Goal: Find specific page/section: Find specific page/section

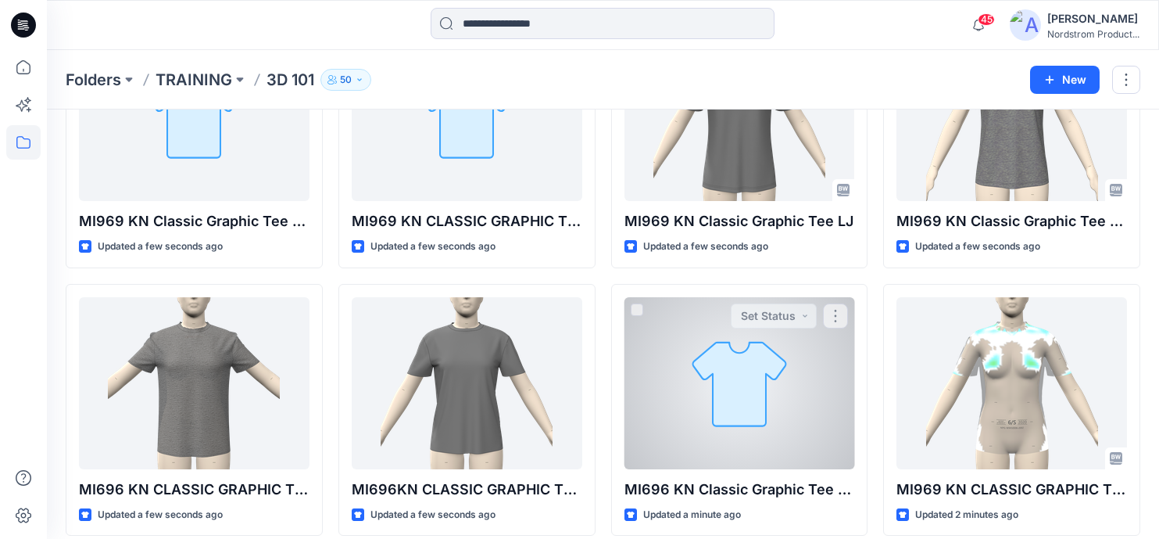
scroll to position [195, 0]
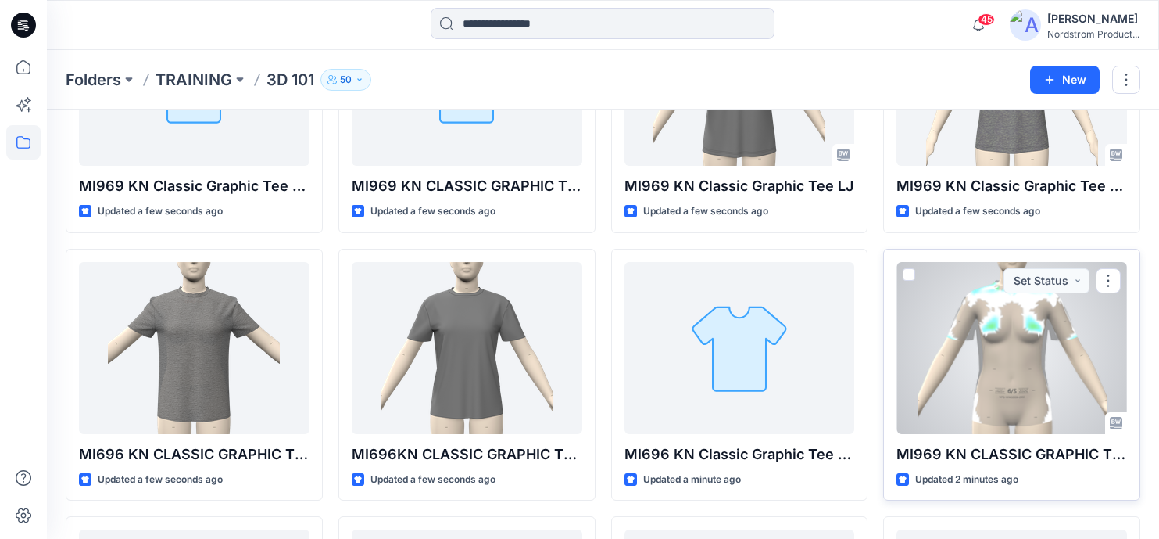
click at [1067, 374] on div at bounding box center [1012, 348] width 231 height 172
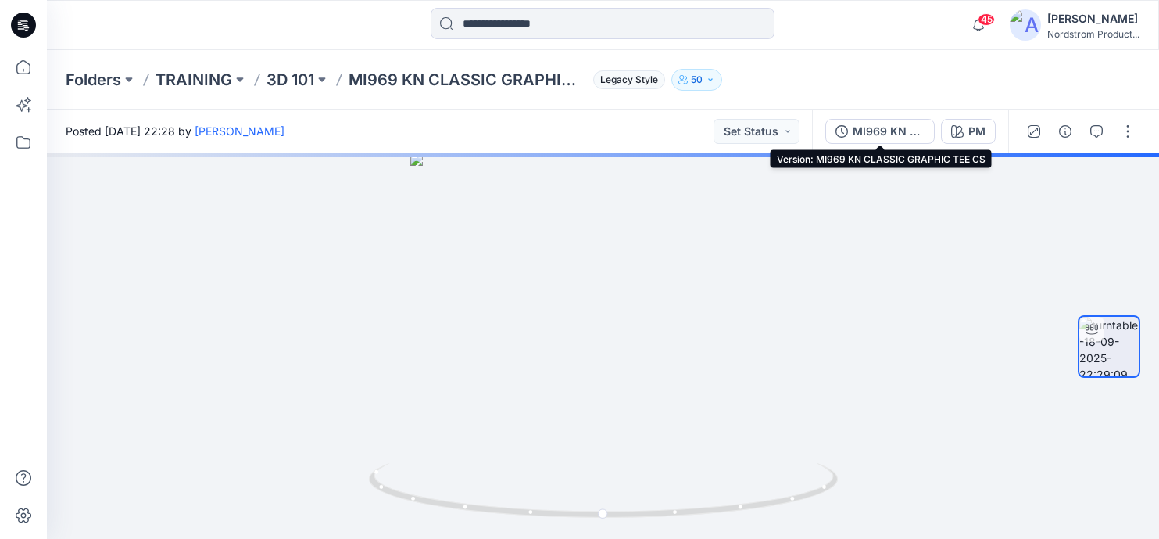
click at [875, 134] on div "MI969 KN CLASSIC GRAPHIC TEE CS" at bounding box center [889, 131] width 72 height 17
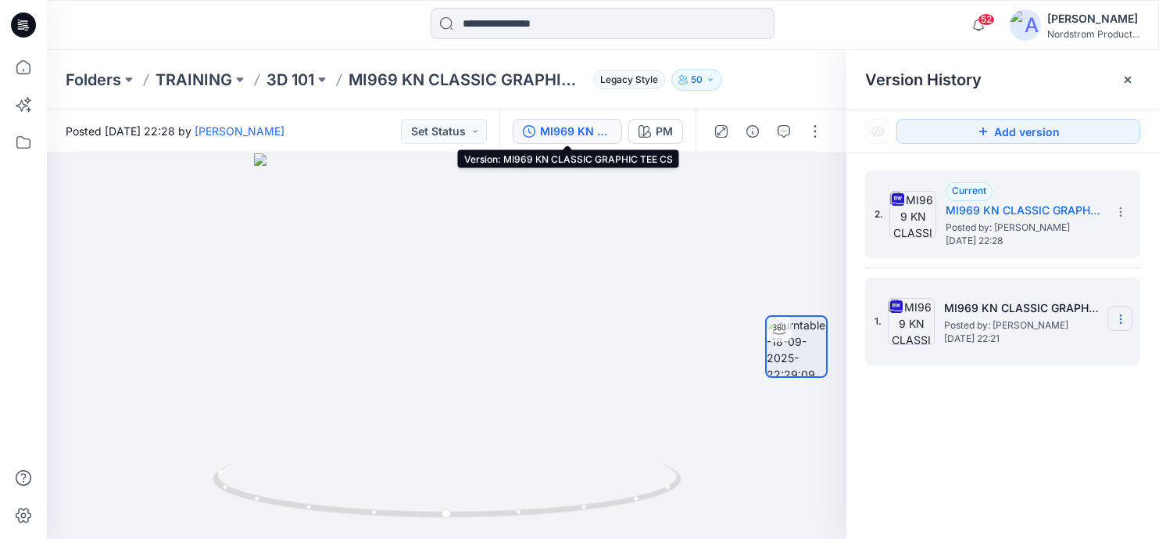
click at [1121, 319] on icon at bounding box center [1120, 319] width 1 height 1
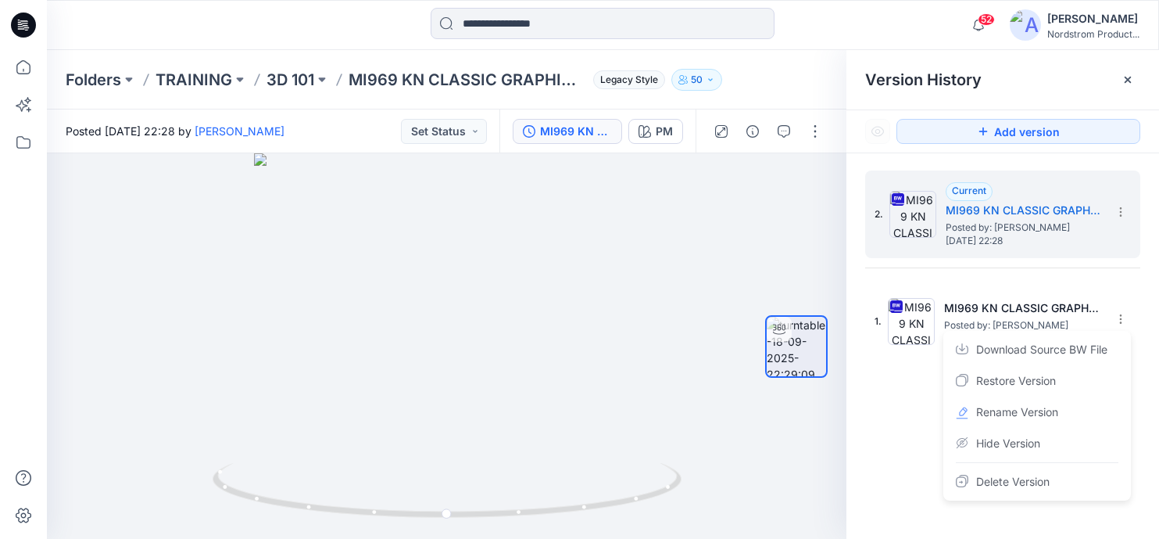
click at [809, 81] on div "Folders TRAINING 3D 101 MI969 KN CLASSIC GRAPHIC TEE CS Legacy Style 50" at bounding box center [542, 80] width 953 height 22
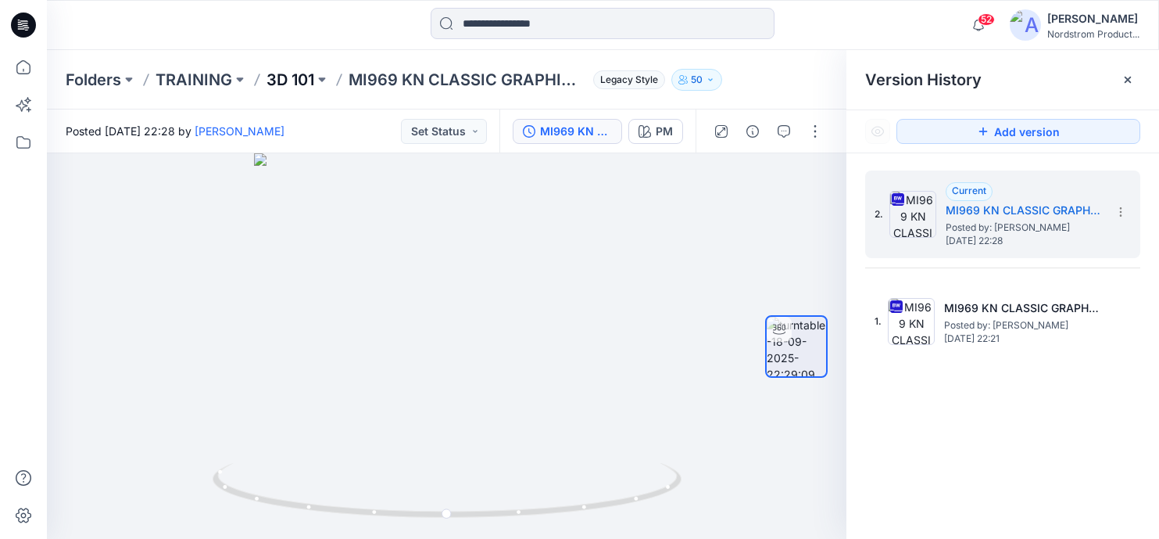
click at [299, 81] on p "3D 101" at bounding box center [291, 80] width 48 height 22
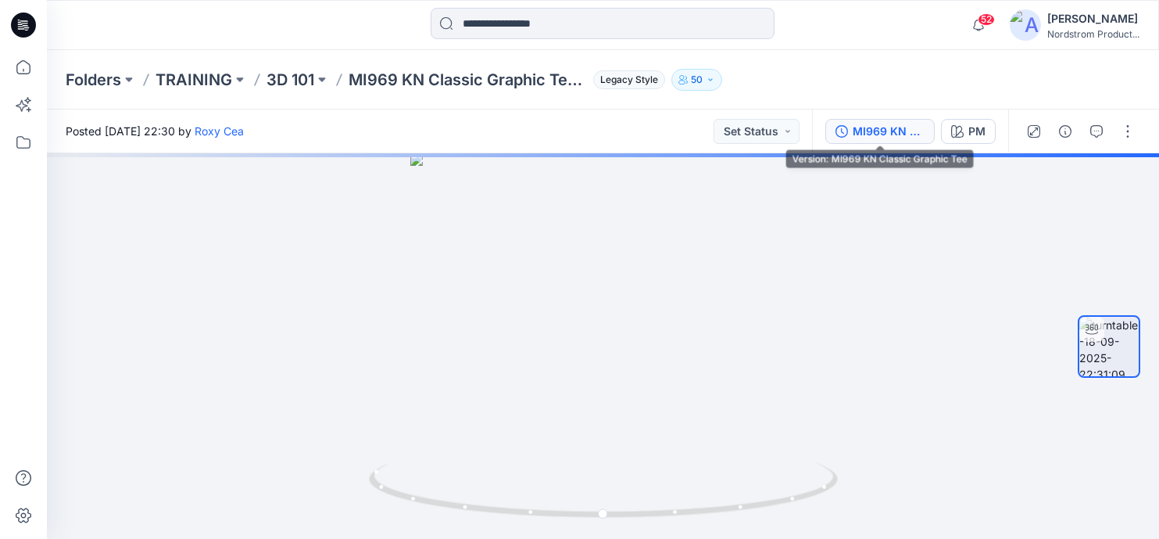
click at [865, 141] on button "MI969 KN Classic Graphic Tee" at bounding box center [880, 131] width 109 height 25
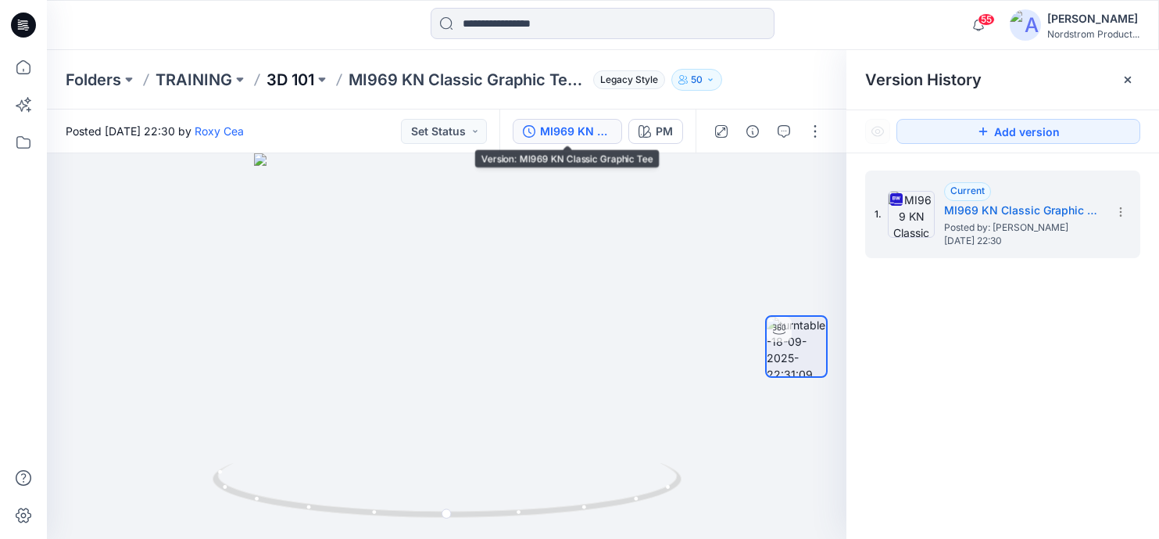
click at [301, 80] on p "3D 101" at bounding box center [291, 80] width 48 height 22
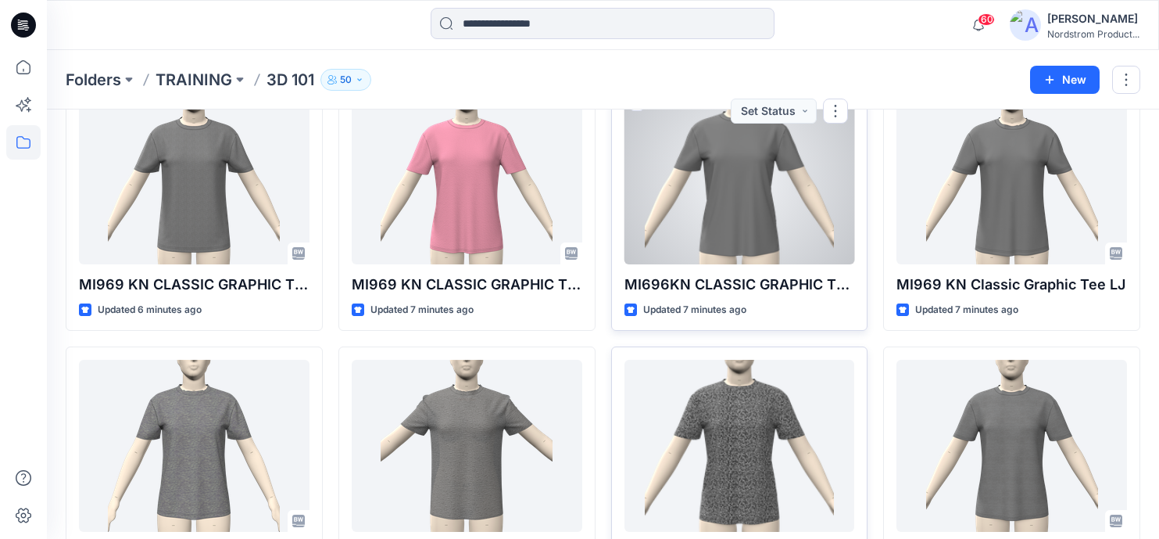
scroll to position [457, 0]
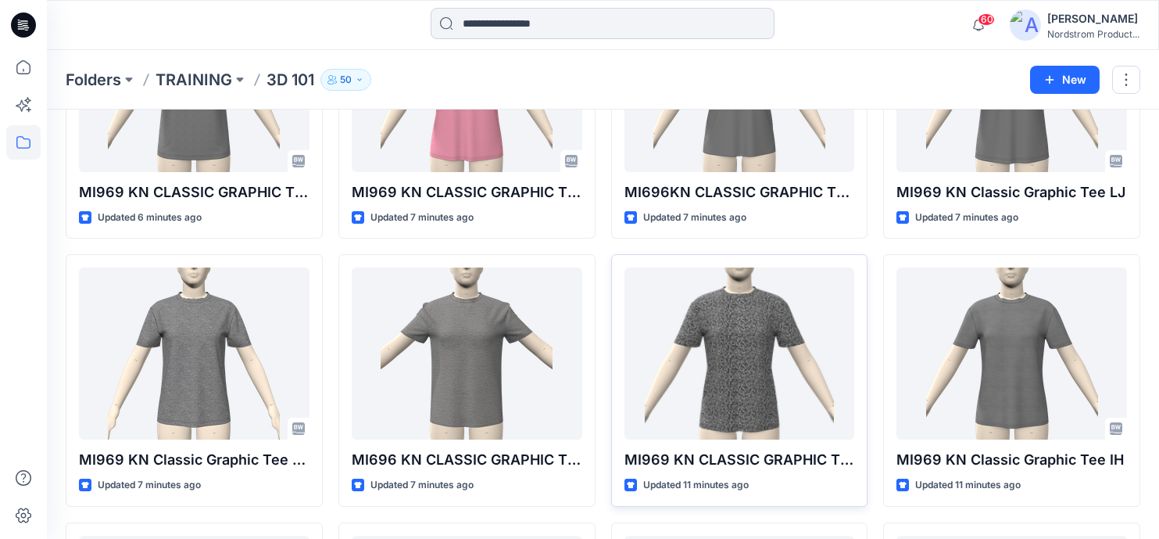
click at [492, 32] on input at bounding box center [603, 23] width 344 height 31
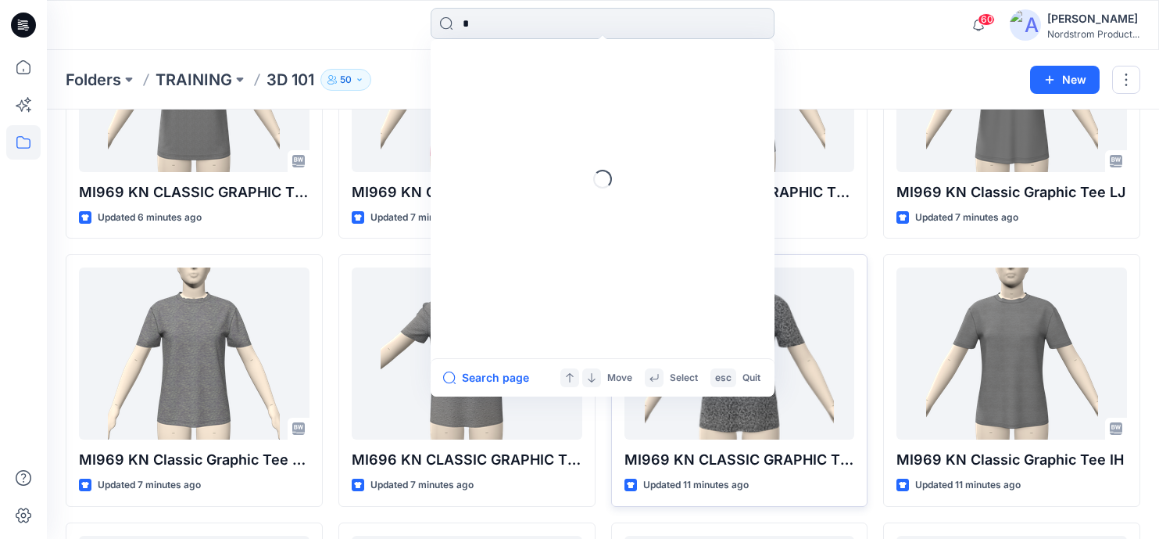
type input "**"
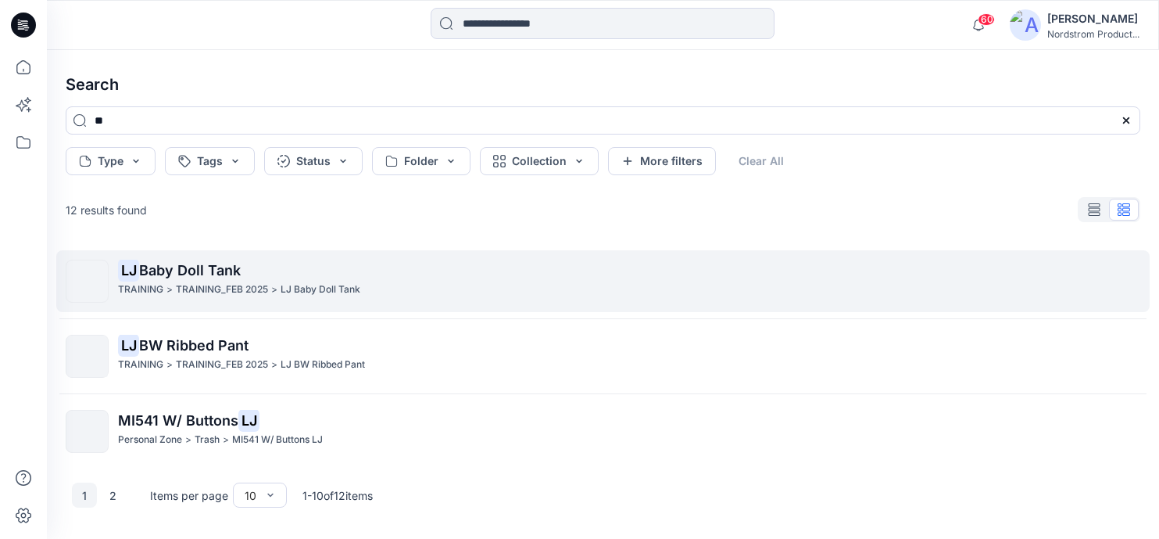
click at [265, 266] on p "LJ Baby Doll Tank" at bounding box center [629, 271] width 1022 height 22
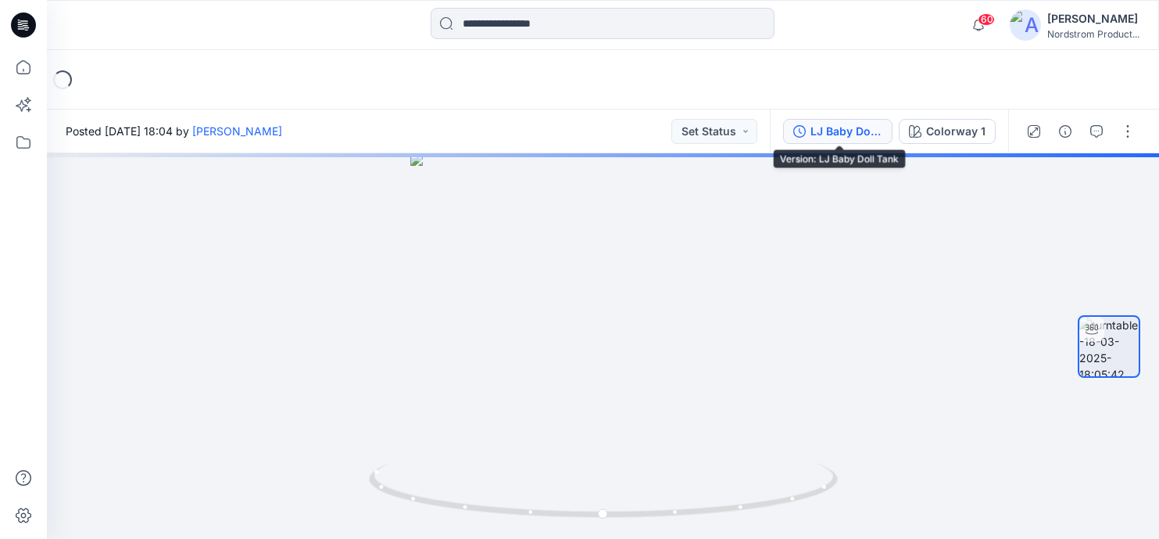
click at [854, 130] on div "LJ Baby Doll Tank" at bounding box center [847, 131] width 72 height 17
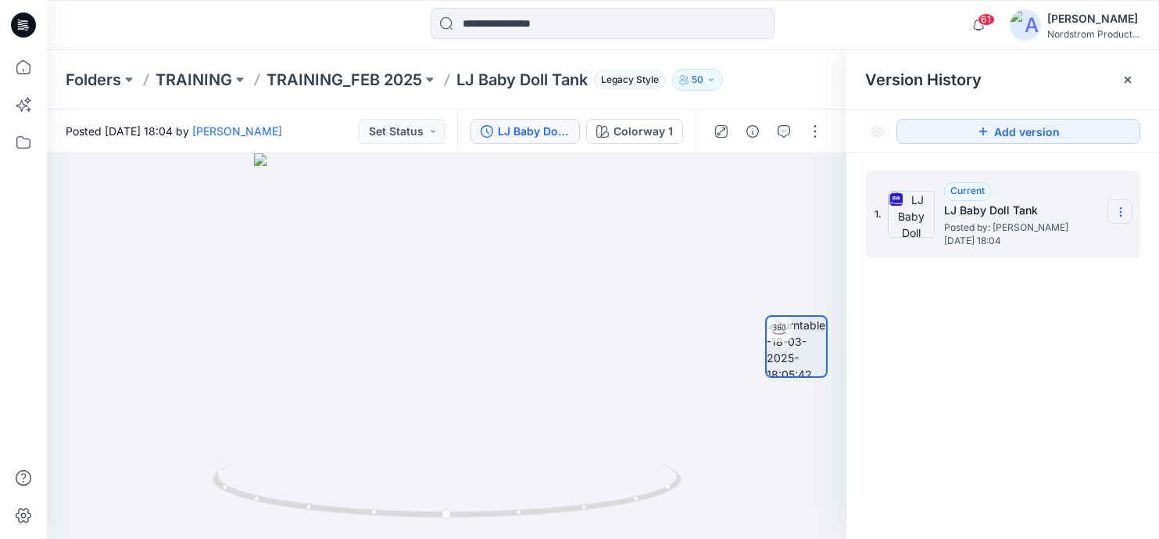
click at [1123, 212] on icon at bounding box center [1121, 212] width 13 height 13
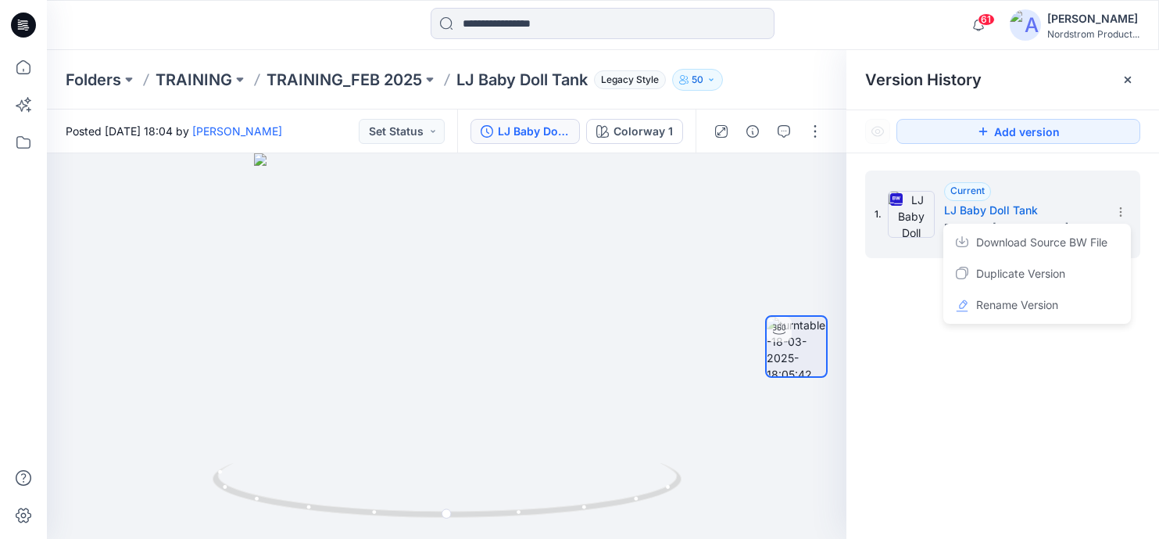
click at [883, 273] on div "1. Current LJ Baby Doll Tank Posted by: Lizzie Jones Tuesday, March 18, 2025 18…" at bounding box center [1003, 357] width 313 height 408
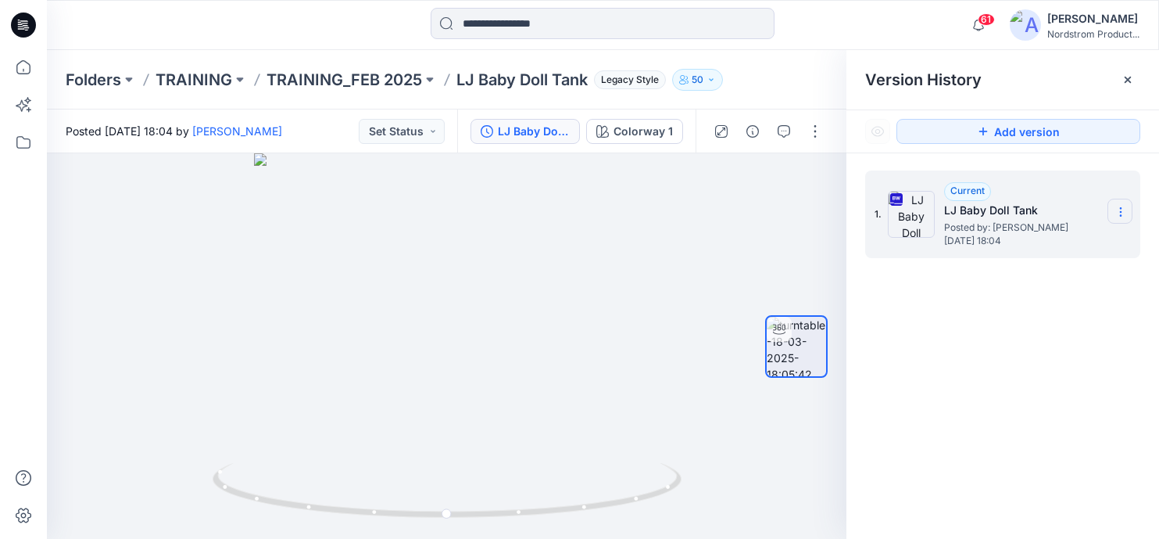
click at [1126, 210] on icon at bounding box center [1121, 212] width 13 height 13
drag, startPoint x: 1019, startPoint y: 376, endPoint x: 980, endPoint y: 292, distance: 92.7
click at [1019, 375] on div "1. Current LJ Baby Doll Tank Posted by: Lizzie Jones Tuesday, March 18, 2025 18…" at bounding box center [1003, 357] width 313 height 408
click at [342, 83] on p "TRAINING_FEB 2025" at bounding box center [345, 80] width 156 height 22
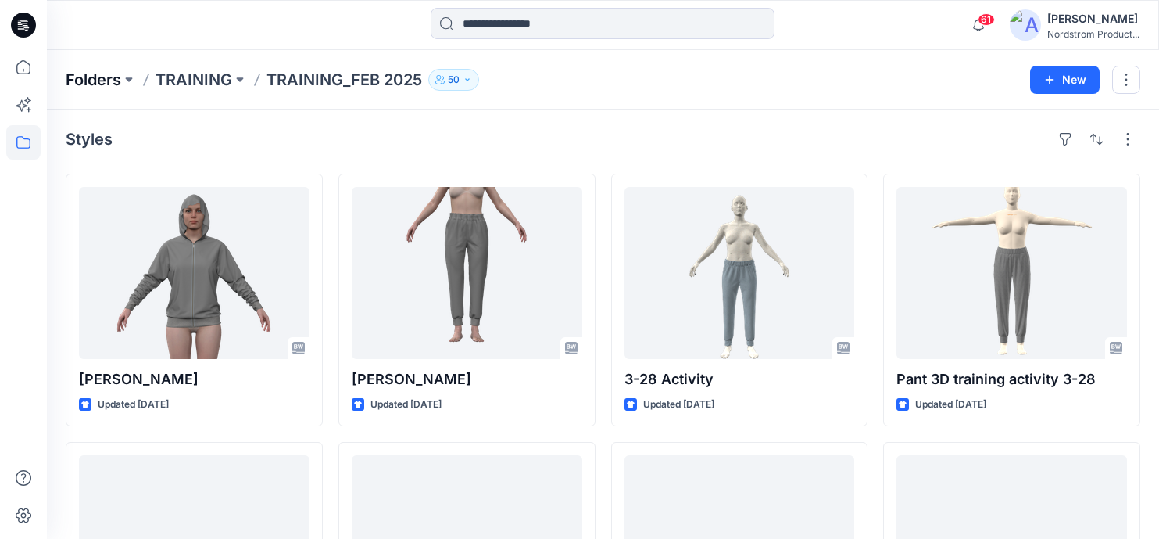
scroll to position [3, 0]
click at [88, 77] on p "Folders" at bounding box center [94, 80] width 56 height 22
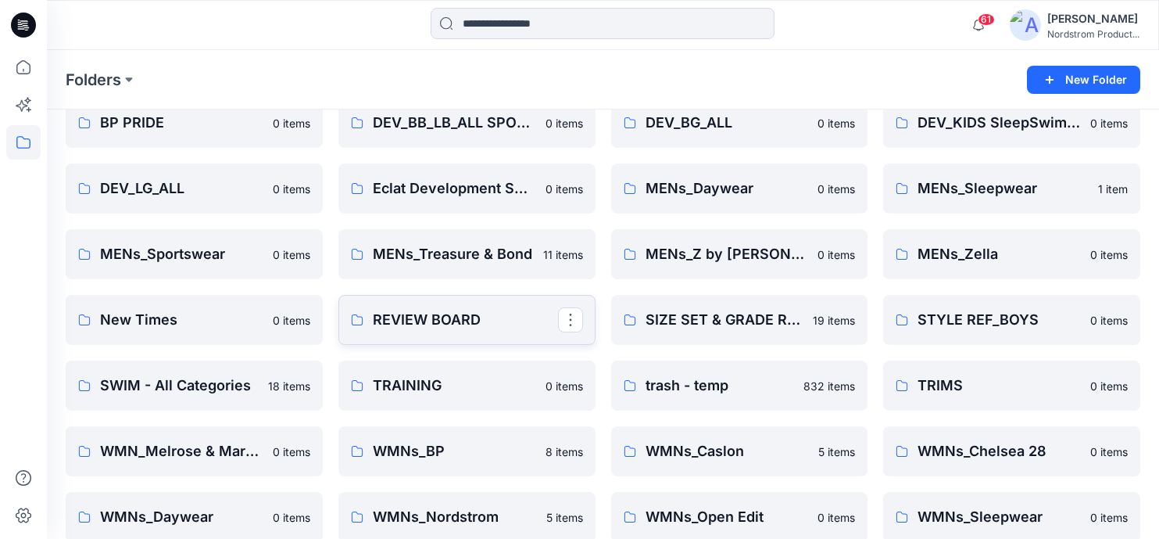
scroll to position [349, 0]
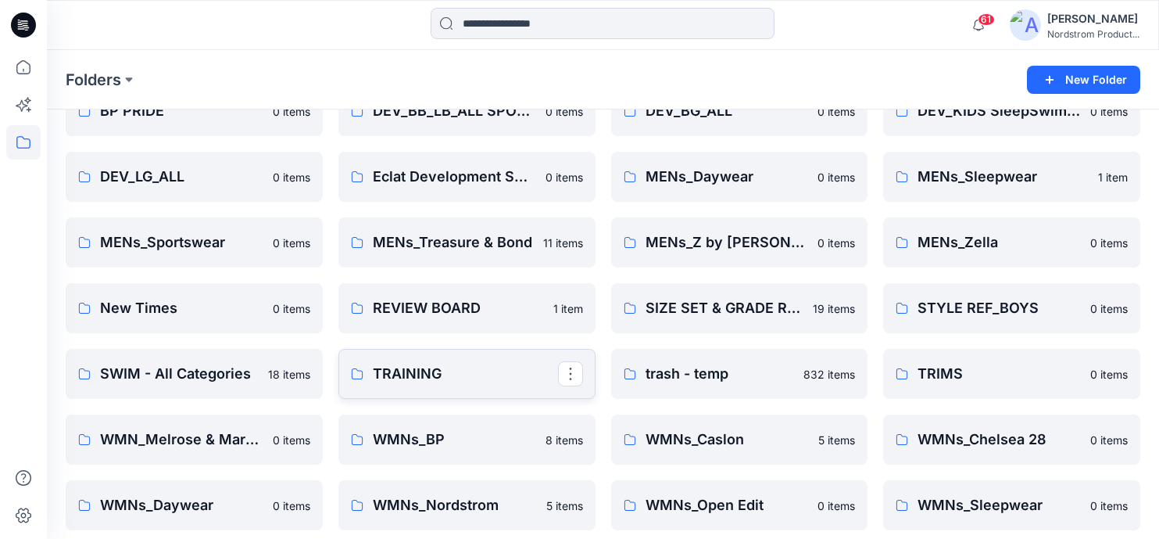
click at [460, 371] on p "TRAINING" at bounding box center [465, 374] width 185 height 22
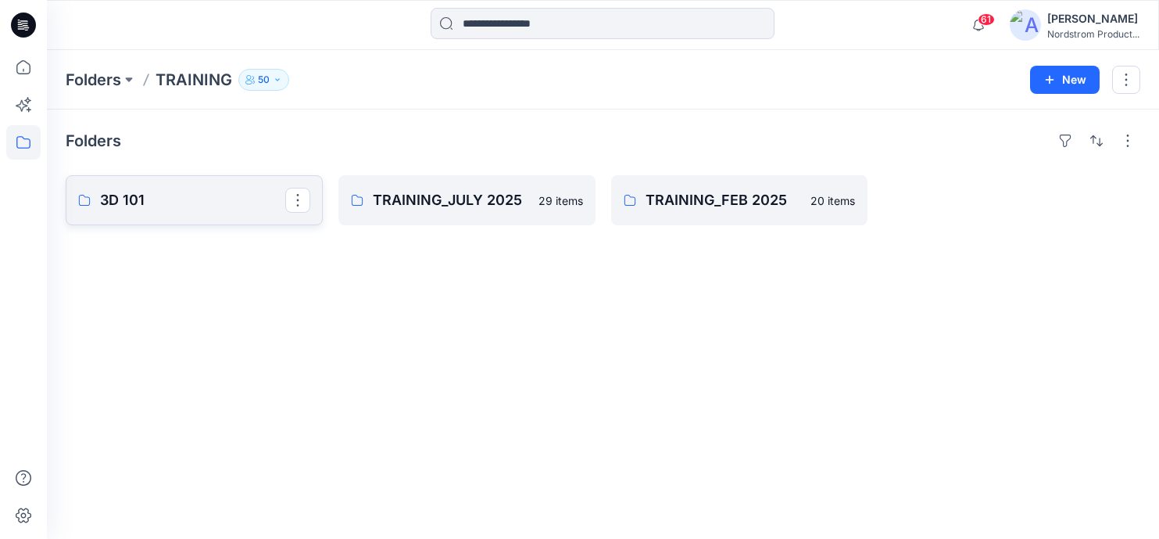
click at [181, 203] on p "3D 101" at bounding box center [192, 200] width 185 height 22
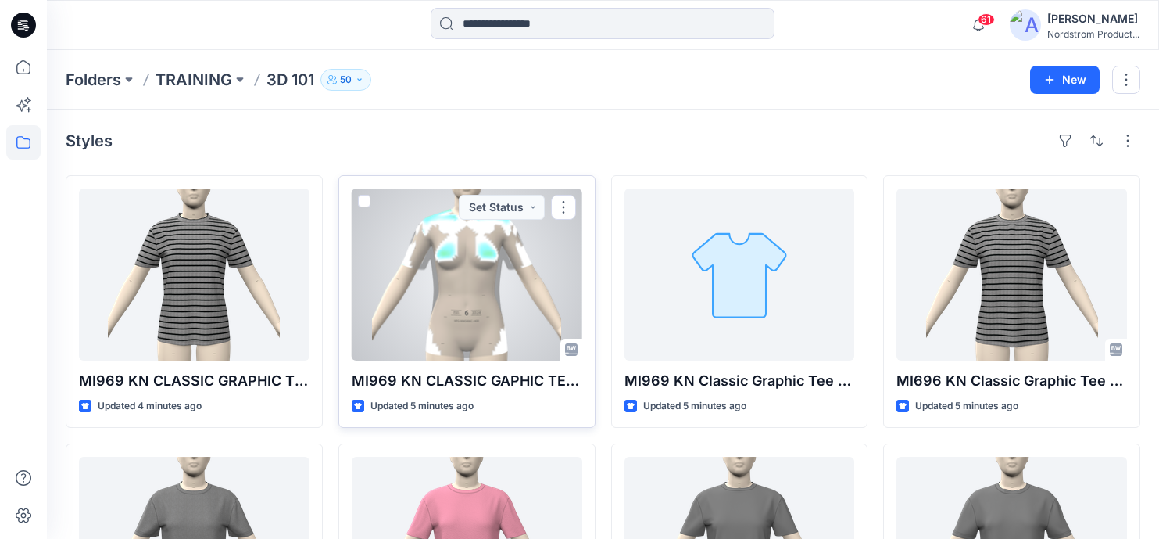
click at [535, 292] on div at bounding box center [467, 274] width 231 height 172
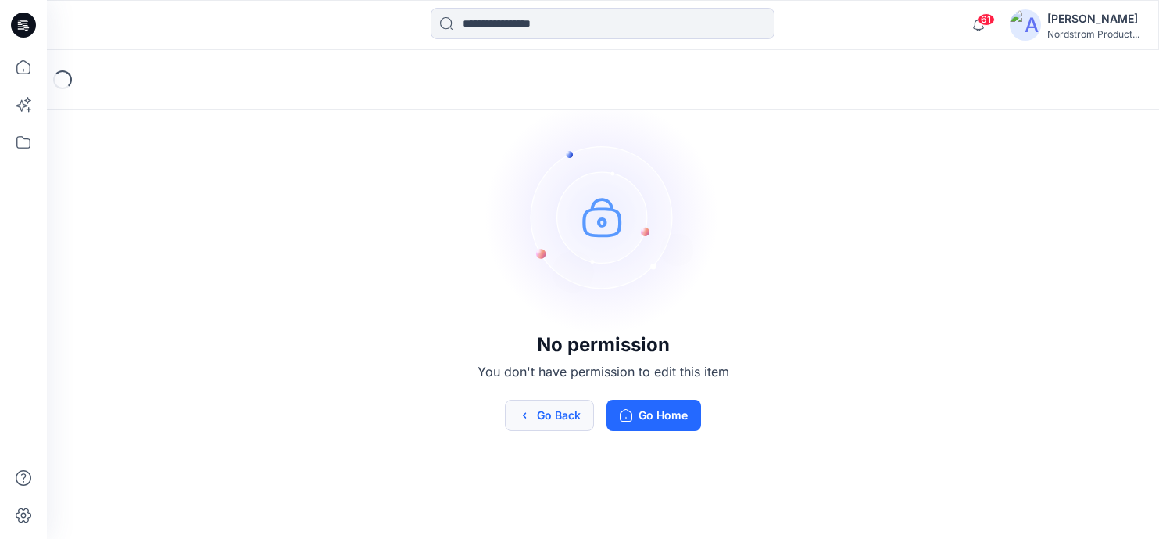
click at [552, 425] on button "Go Back" at bounding box center [549, 414] width 89 height 31
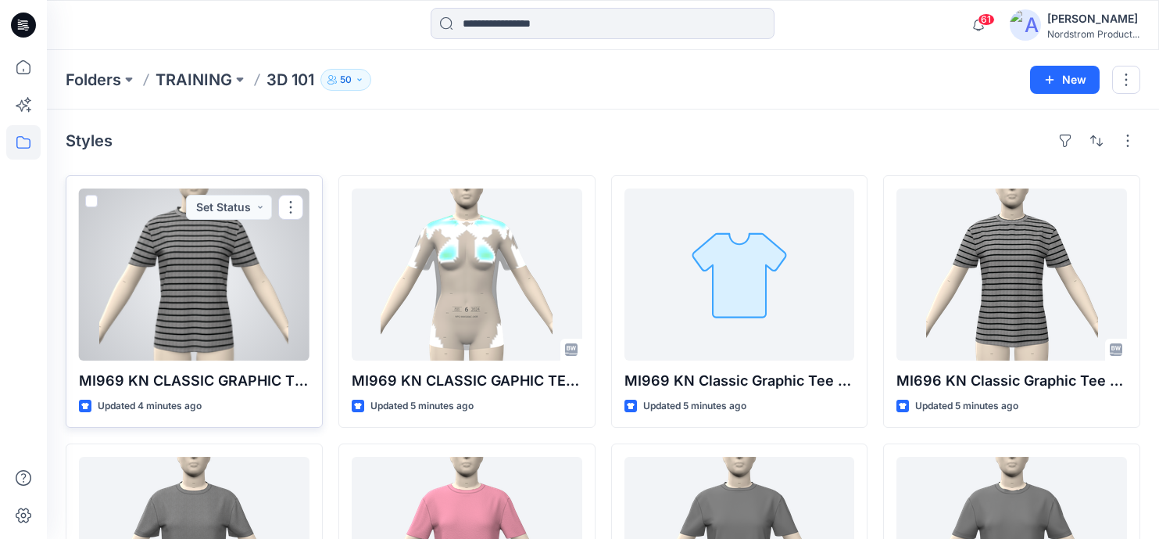
click at [192, 281] on div at bounding box center [194, 274] width 231 height 172
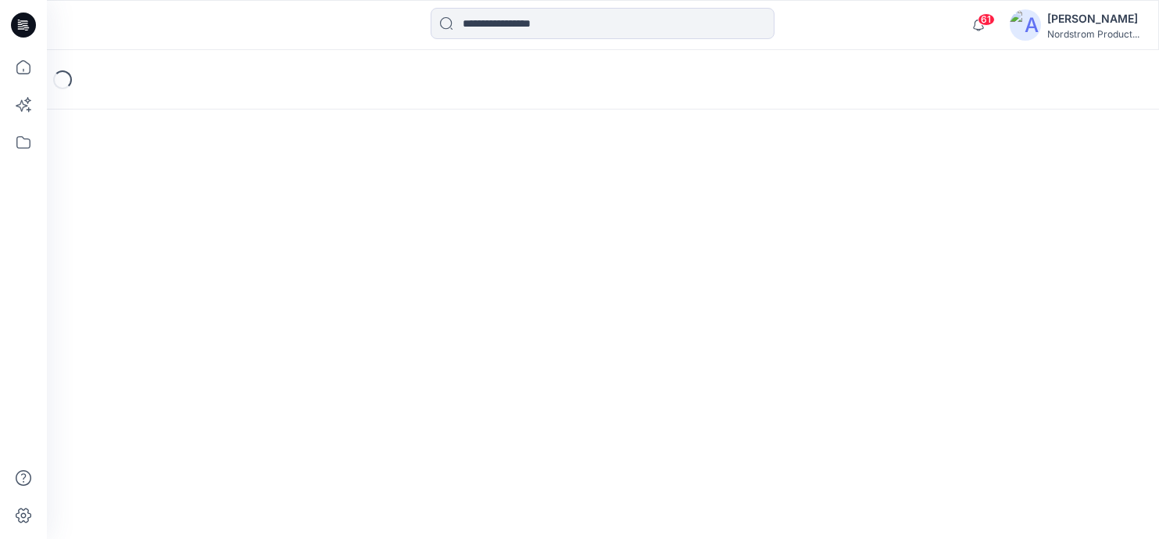
click at [289, 71] on div "Loading..." at bounding box center [603, 79] width 1112 height 59
click at [12, 23] on icon at bounding box center [23, 25] width 25 height 25
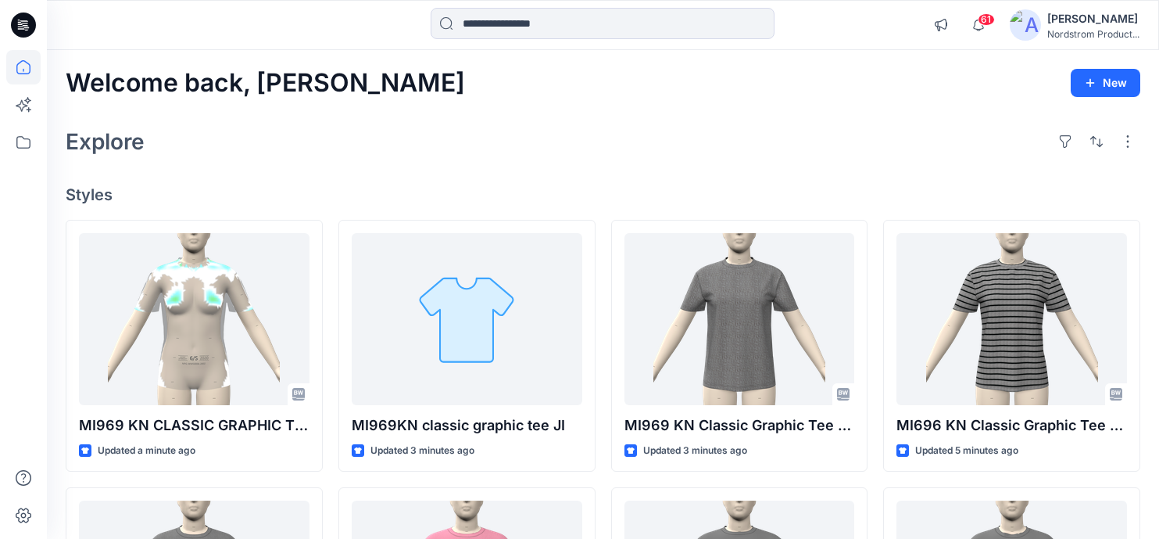
click at [448, 149] on div "Explore" at bounding box center [603, 142] width 1075 height 38
click at [363, 149] on div "Explore" at bounding box center [603, 142] width 1075 height 38
click at [594, 127] on div "Explore" at bounding box center [603, 142] width 1075 height 38
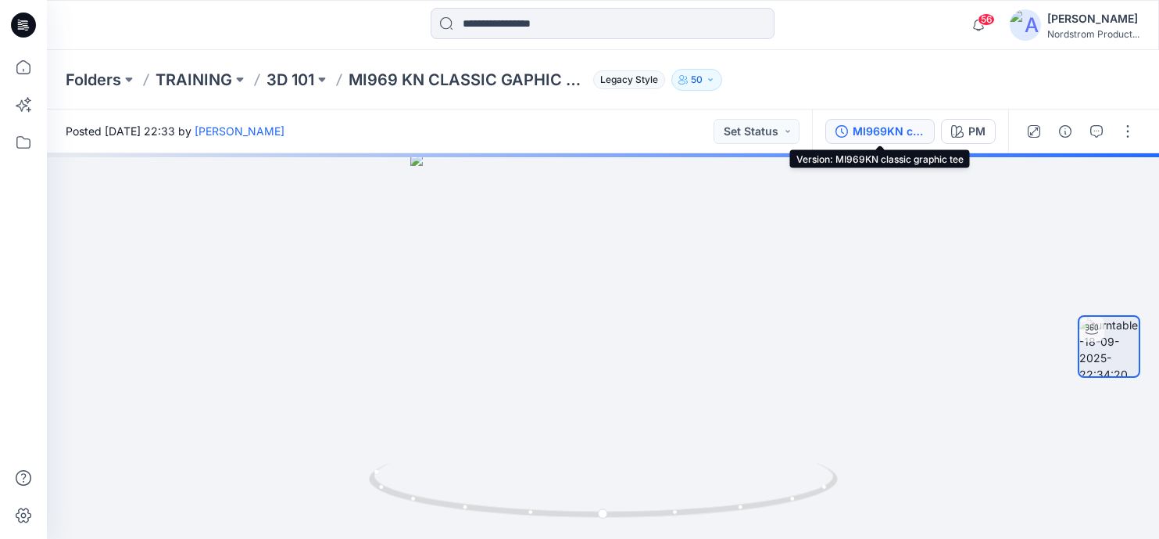
click at [862, 133] on div "MI969KN classic graphic tee" at bounding box center [889, 131] width 72 height 17
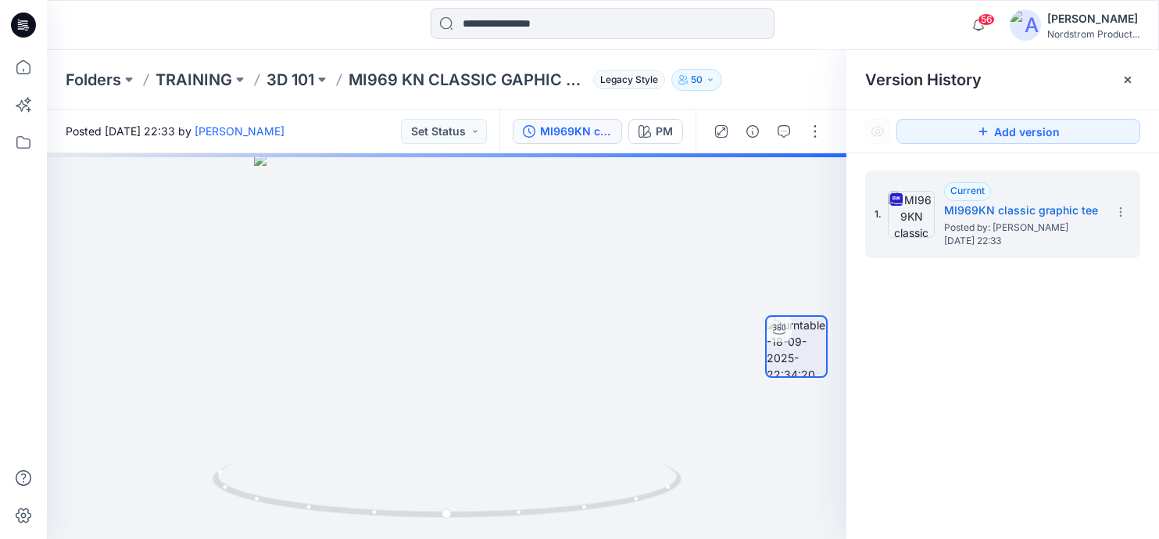
click at [816, 65] on div "Folders TRAINING 3D 101 MI969 KN CLASSIC GAPHIC TEE - 3D 101 Legacy Style 50" at bounding box center [603, 79] width 1112 height 59
